Goal: Information Seeking & Learning: Check status

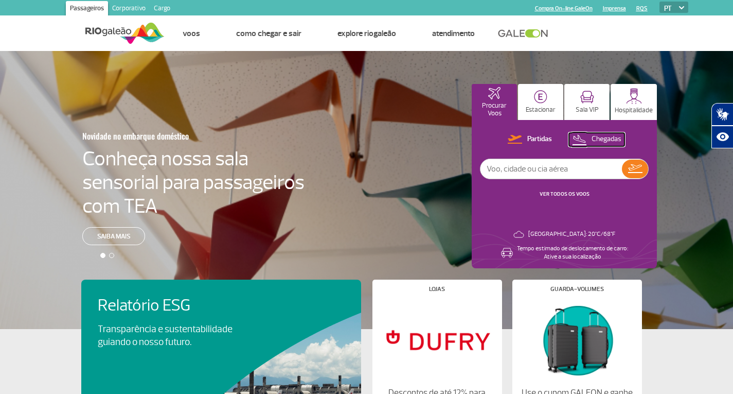
click at [605, 136] on p "Chegadas" at bounding box center [607, 139] width 30 height 10
click at [576, 196] on link "VER TODOS OS VOOS" at bounding box center [565, 193] width 50 height 7
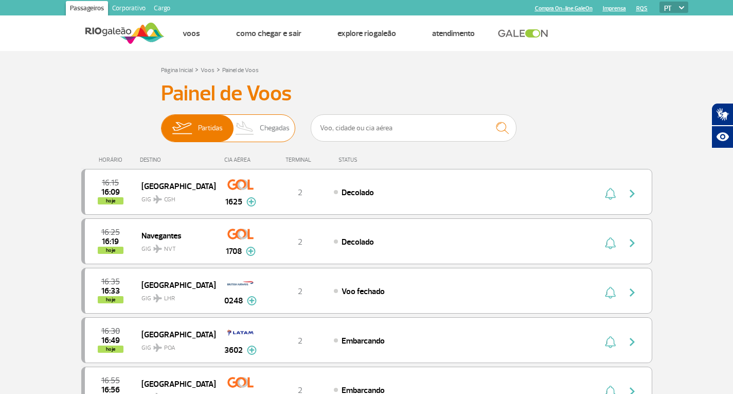
click at [273, 126] on span "Chegadas" at bounding box center [275, 128] width 30 height 27
click at [161, 123] on input "Partidas Chegadas" at bounding box center [161, 123] width 0 height 0
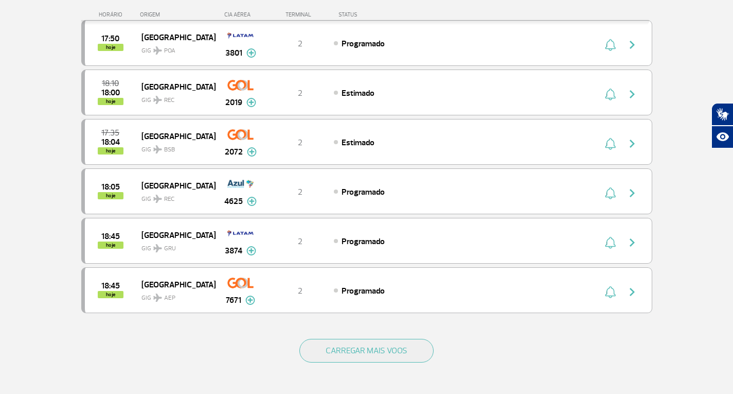
scroll to position [874, 0]
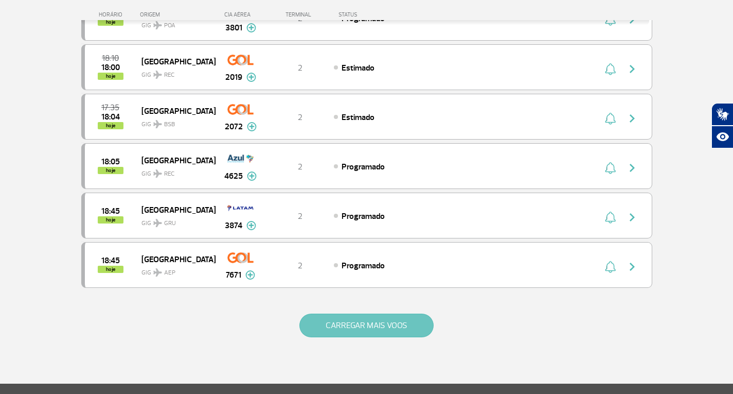
click at [376, 329] on button "CARREGAR MAIS VOOS" at bounding box center [366, 325] width 134 height 24
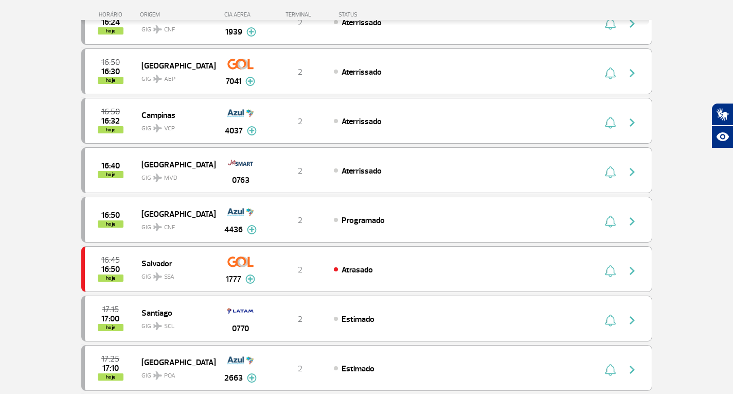
scroll to position [309, 0]
